Goal: Information Seeking & Learning: Learn about a topic

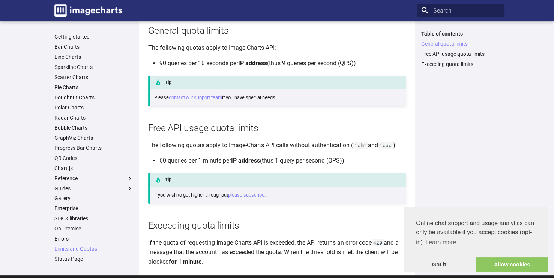
scroll to position [106, 0]
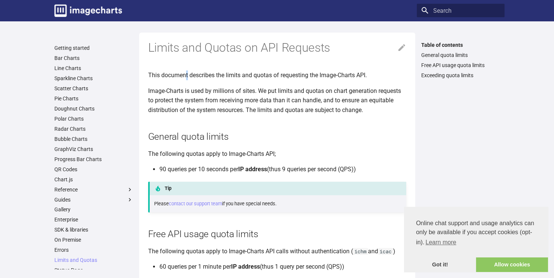
drag, startPoint x: 309, startPoint y: 2, endPoint x: 187, endPoint y: 60, distance: 135.3
click at [187, 60] on article "Limits and Quotas on API Requests This document describes the limits and quotas…" at bounding box center [277, 203] width 258 height 340
click at [179, 93] on p "Image-Charts is used by millions of sites. We put limits and quotas on chart ge…" at bounding box center [277, 100] width 258 height 29
click at [447, 268] on link "Got it!" at bounding box center [440, 265] width 72 height 15
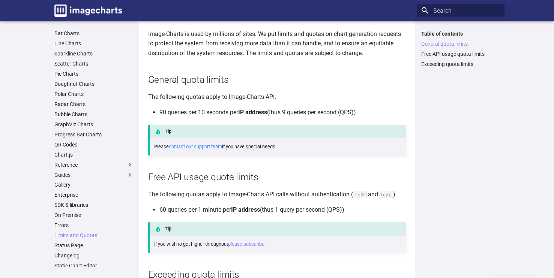
scroll to position [162, 0]
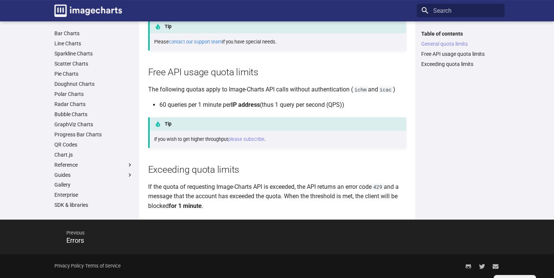
click at [199, 146] on div "Tip If you wish to get higher throughput please subscribe ." at bounding box center [277, 132] width 258 height 31
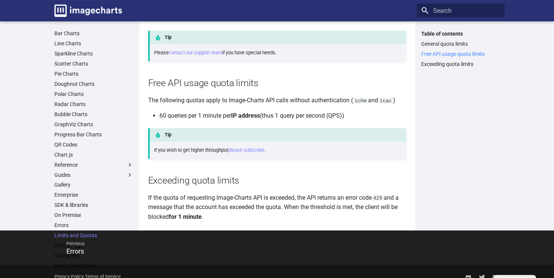
scroll to position [153, 0]
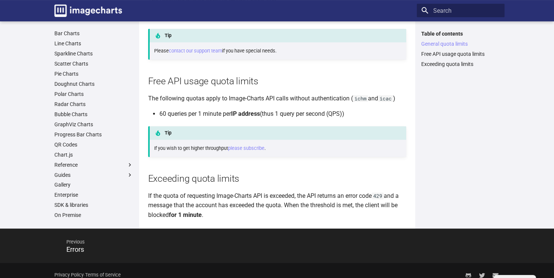
click at [162, 116] on li "60 queries per 1 minute per IP address (thus 1 query per second (QPS))" at bounding box center [282, 114] width 247 height 10
drag, startPoint x: 162, startPoint y: 116, endPoint x: 243, endPoint y: 113, distance: 81.4
click at [243, 113] on li "60 queries per 1 minute per IP address (thus 1 query per second (QPS))" at bounding box center [282, 114] width 247 height 10
click at [301, 113] on li "60 queries per 1 minute per IP address (thus 1 query per second (QPS))" at bounding box center [282, 114] width 247 height 10
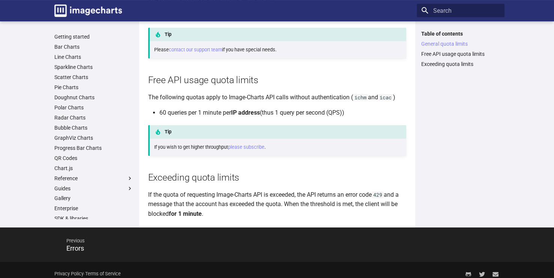
scroll to position [154, 0]
